Goal: Check status: Verify the current state of an ongoing process or item

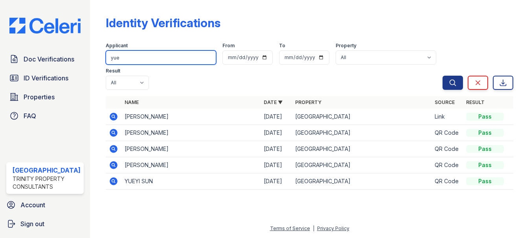
click at [140, 58] on input "yue" at bounding box center [161, 57] width 111 height 14
drag, startPoint x: 143, startPoint y: 58, endPoint x: 45, endPoint y: 53, distance: 98.1
click at [45, 53] on div "Doc Verifications ID Verifications Properties FAQ Arrive Streeterville Trinity …" at bounding box center [264, 119] width 529 height 238
type input "[PERSON_NAME]"
click at [443, 76] on button "Search" at bounding box center [453, 83] width 20 height 14
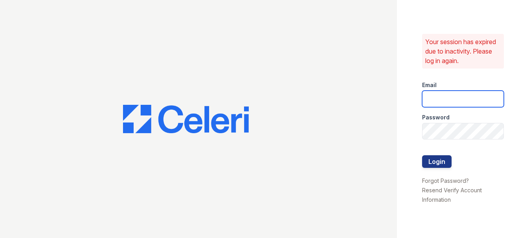
type input "arrivestreetervilleleasing@trinity-pm.com"
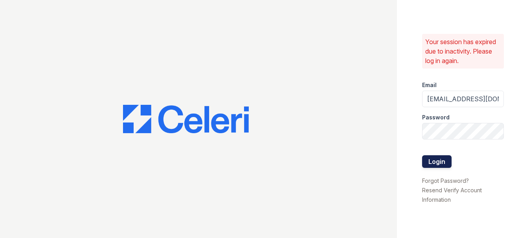
click at [434, 164] on button "Login" at bounding box center [437, 161] width 30 height 13
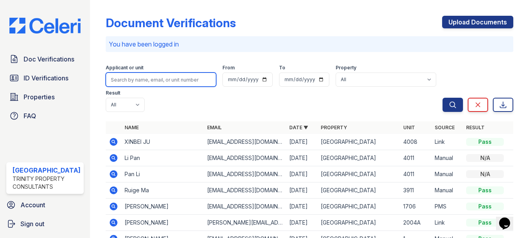
click at [154, 81] on input "search" at bounding box center [161, 79] width 111 height 14
type input "[PERSON_NAME]"
click at [443, 98] on button "Search" at bounding box center [453, 105] width 20 height 14
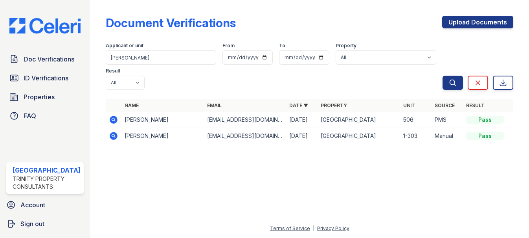
click at [109, 120] on icon at bounding box center [113, 119] width 9 height 9
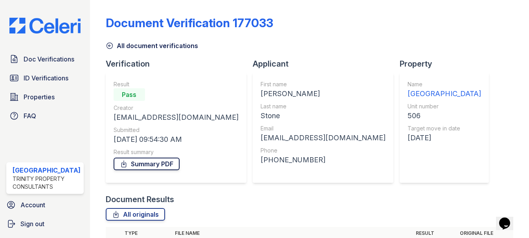
click at [155, 163] on link "Summary PDF" at bounding box center [147, 163] width 66 height 13
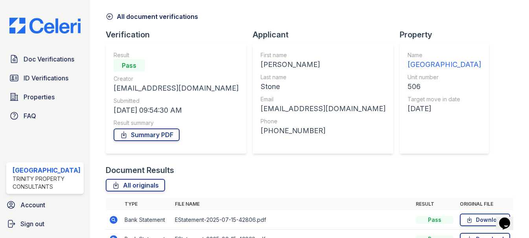
scroll to position [26, 0]
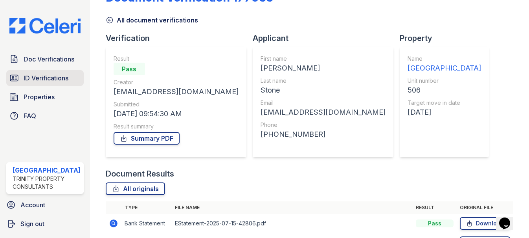
click at [48, 81] on span "ID Verifications" at bounding box center [46, 77] width 45 height 9
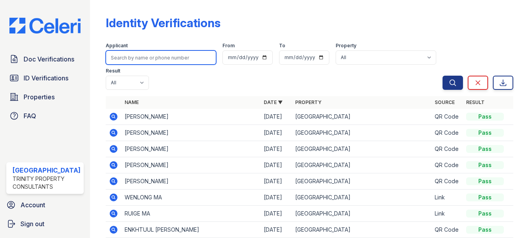
click at [145, 59] on input "search" at bounding box center [161, 57] width 111 height 14
type input "dylan"
click at [443, 76] on button "Search" at bounding box center [453, 83] width 20 height 14
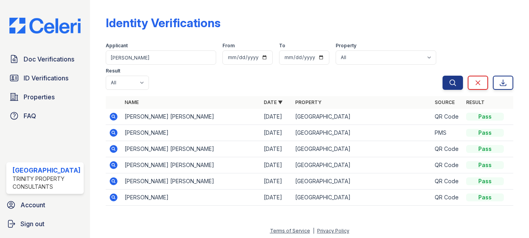
click at [111, 118] on icon at bounding box center [114, 117] width 8 height 8
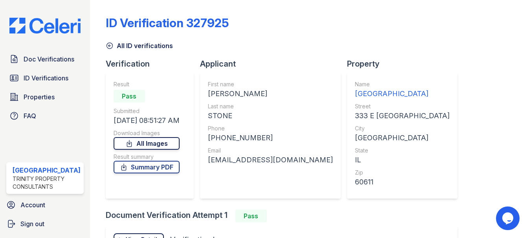
click at [166, 144] on link "All Images" at bounding box center [147, 143] width 66 height 13
click at [159, 144] on link "All Images" at bounding box center [147, 143] width 66 height 13
click at [50, 74] on span "ID Verifications" at bounding box center [46, 77] width 45 height 9
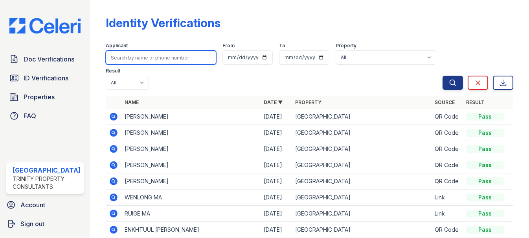
click at [170, 53] on input "search" at bounding box center [161, 57] width 111 height 14
type input "mateo"
click at [443, 76] on button "Search" at bounding box center [453, 83] width 20 height 14
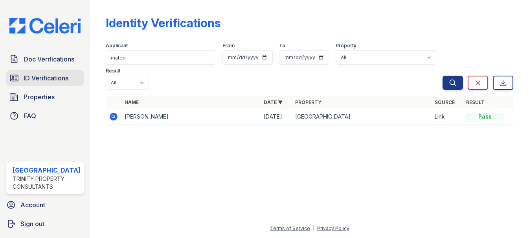
click at [42, 80] on span "ID Verifications" at bounding box center [46, 77] width 45 height 9
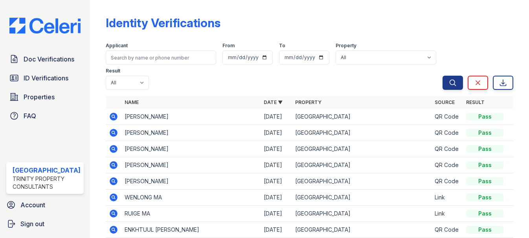
click at [42, 80] on span "ID Verifications" at bounding box center [46, 77] width 45 height 9
click at [24, 79] on span "ID Verifications" at bounding box center [46, 77] width 45 height 9
click at [28, 75] on span "ID Verifications" at bounding box center [46, 77] width 45 height 9
click at [43, 76] on span "ID Verifications" at bounding box center [46, 77] width 45 height 9
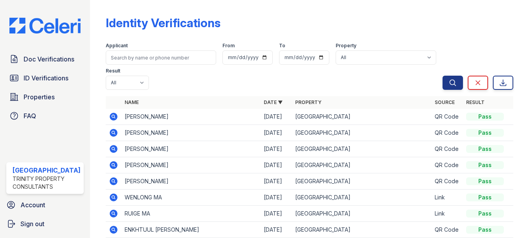
click at [43, 76] on span "ID Verifications" at bounding box center [46, 77] width 45 height 9
click at [44, 76] on span "ID Verifications" at bounding box center [46, 77] width 45 height 9
click at [30, 76] on span "ID Verifications" at bounding box center [46, 77] width 45 height 9
click at [110, 118] on icon at bounding box center [114, 117] width 8 height 8
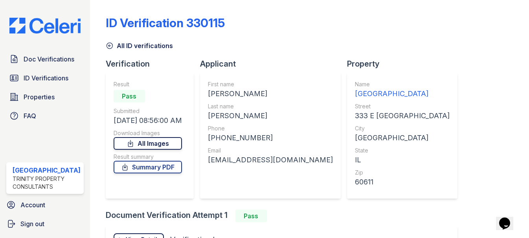
click at [166, 141] on link "All Images" at bounding box center [148, 143] width 68 height 13
click at [64, 75] on span "ID Verifications" at bounding box center [46, 77] width 45 height 9
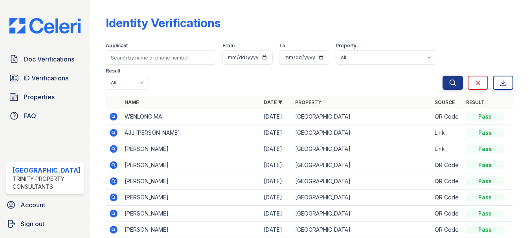
click at [112, 164] on icon at bounding box center [113, 164] width 2 height 2
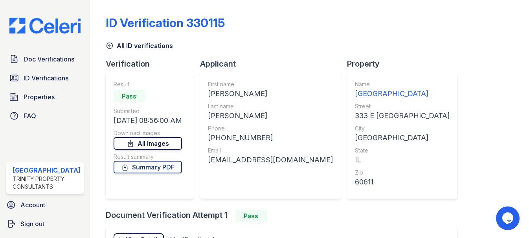
click at [170, 143] on link "All Images" at bounding box center [148, 143] width 68 height 13
click at [51, 76] on span "ID Verifications" at bounding box center [46, 77] width 45 height 9
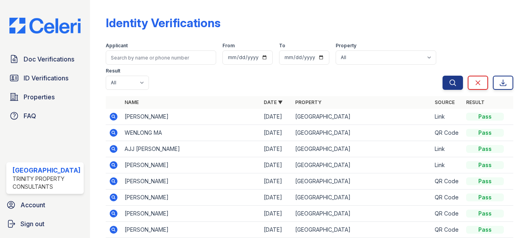
click at [109, 166] on icon at bounding box center [113, 164] width 9 height 9
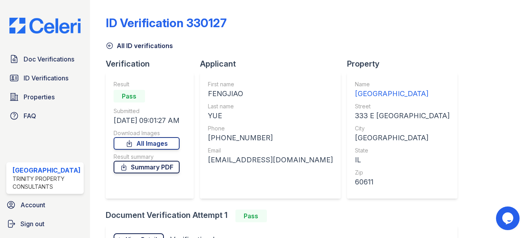
click at [145, 168] on link "Summary PDF" at bounding box center [147, 166] width 66 height 13
